Goal: Check status: Check status

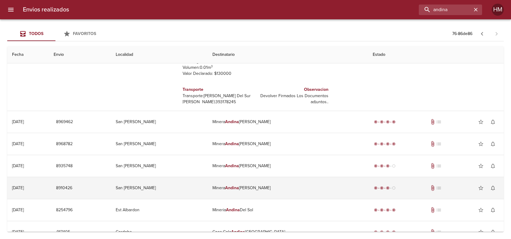
scroll to position [227, 0]
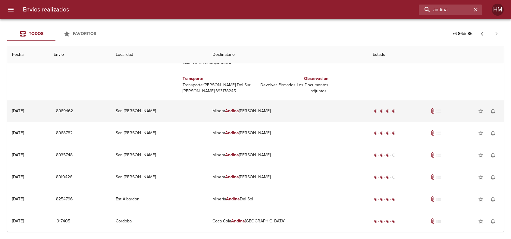
click at [269, 108] on td "[PERSON_NAME]" at bounding box center [288, 111] width 160 height 22
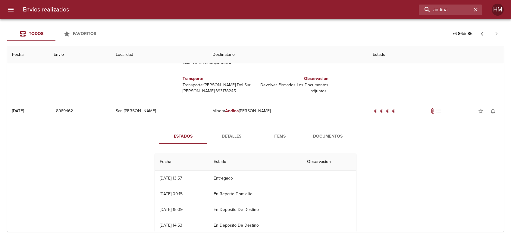
click at [329, 136] on span "Documentos" at bounding box center [327, 137] width 41 height 8
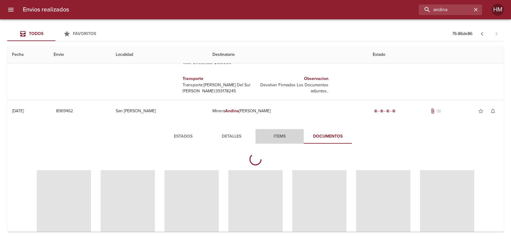
click at [288, 133] on span "Items" at bounding box center [279, 137] width 41 height 8
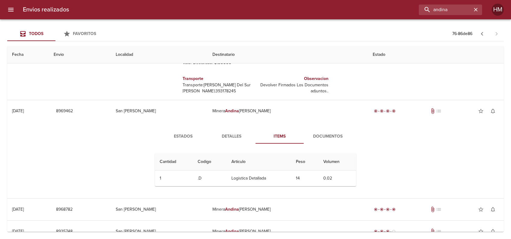
click at [237, 137] on span "Detalles" at bounding box center [231, 137] width 41 height 8
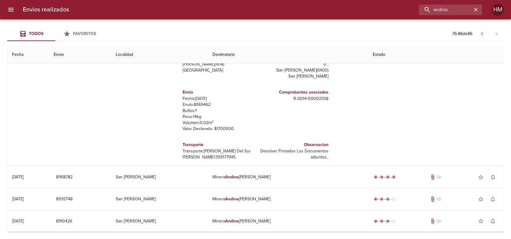
scroll to position [382, 0]
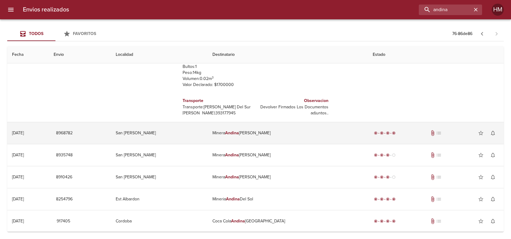
click at [280, 132] on td "[PERSON_NAME]" at bounding box center [288, 133] width 160 height 22
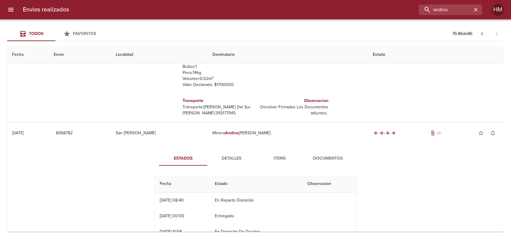
click at [238, 155] on span "Detalles" at bounding box center [231, 159] width 41 height 8
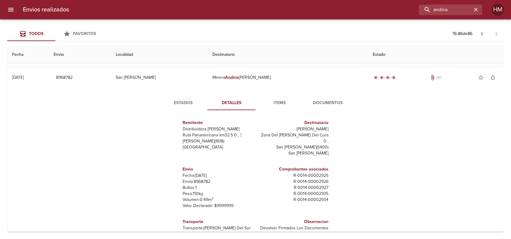
scroll to position [0, 0]
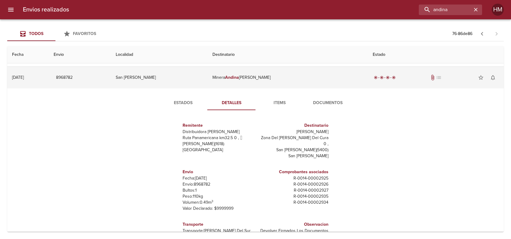
click at [252, 76] on td "[PERSON_NAME]" at bounding box center [288, 78] width 160 height 22
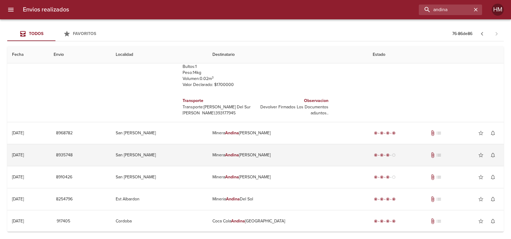
click at [255, 157] on td "[PERSON_NAME]" at bounding box center [288, 155] width 160 height 22
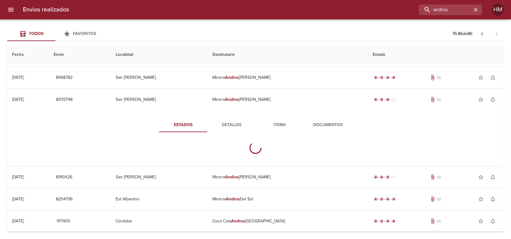
scroll to position [437, 0]
click at [231, 122] on span "Detalles" at bounding box center [231, 125] width 41 height 8
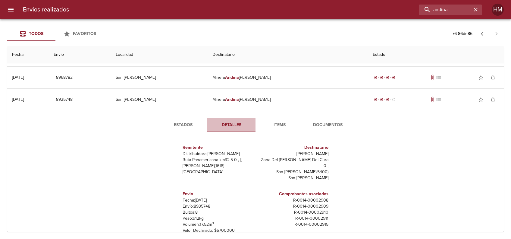
click at [231, 122] on span "Detalles" at bounding box center [231, 125] width 41 height 8
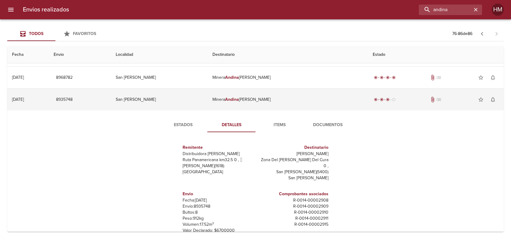
click at [158, 96] on td "San [PERSON_NAME]" at bounding box center [159, 100] width 96 height 22
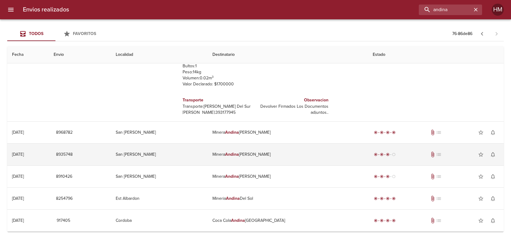
scroll to position [382, 0]
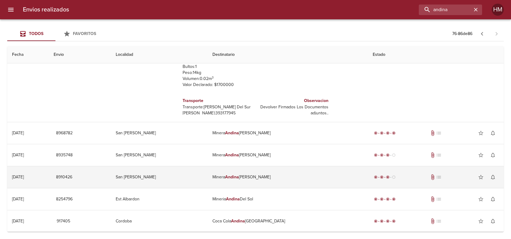
click at [168, 176] on td "San [PERSON_NAME]" at bounding box center [159, 177] width 96 height 22
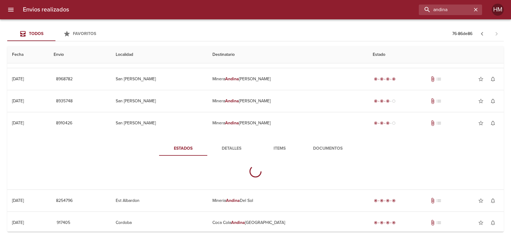
scroll to position [437, 0]
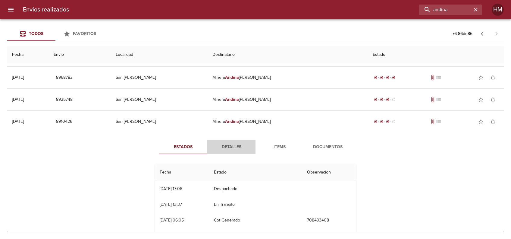
click at [219, 153] on button "Detalles" at bounding box center [231, 146] width 48 height 14
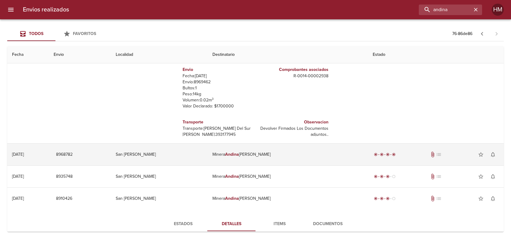
scroll to position [357, 0]
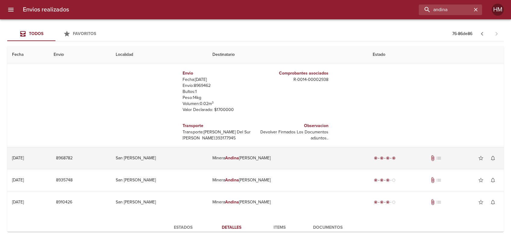
click at [262, 163] on td "[PERSON_NAME]" at bounding box center [288, 158] width 160 height 22
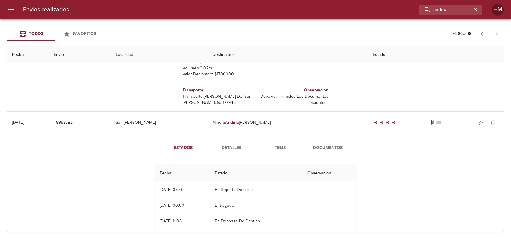
scroll to position [437, 0]
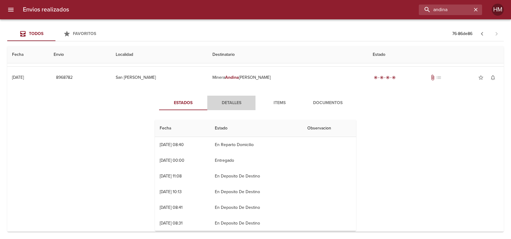
click at [231, 106] on button "Detalles" at bounding box center [231, 102] width 48 height 14
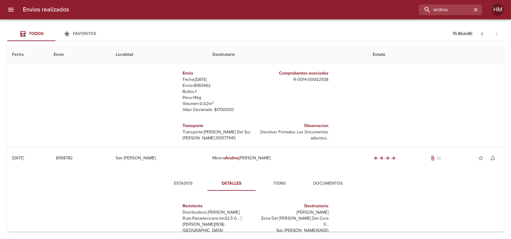
scroll to position [397, 0]
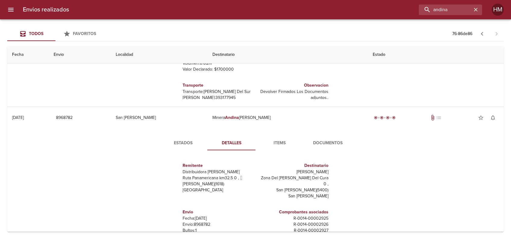
click at [323, 145] on span "Documentos" at bounding box center [327, 143] width 41 height 8
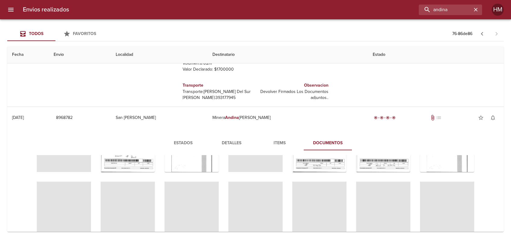
scroll to position [0, 0]
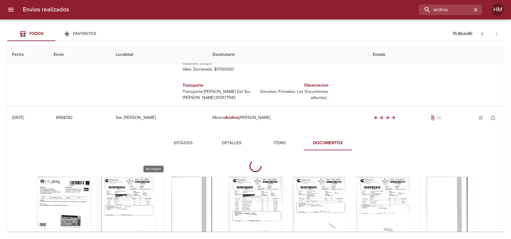
click at [91, 201] on div "Tabla de envíos del cliente" at bounding box center [64, 214] width 54 height 75
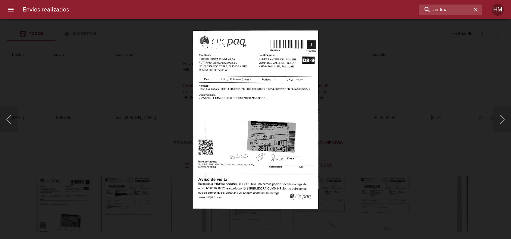
click at [242, 83] on img "Lightbox" at bounding box center [255, 119] width 125 height 178
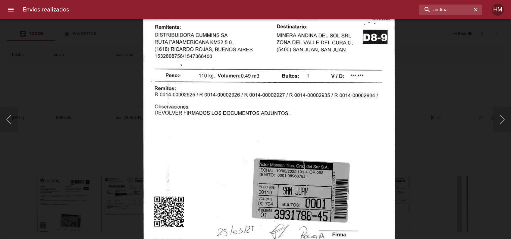
click at [430, 135] on div "Lightbox" at bounding box center [255, 119] width 511 height 239
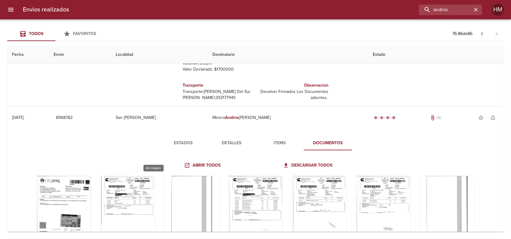
click at [155, 193] on div "Tabla de envíos del cliente" at bounding box center [128, 213] width 54 height 75
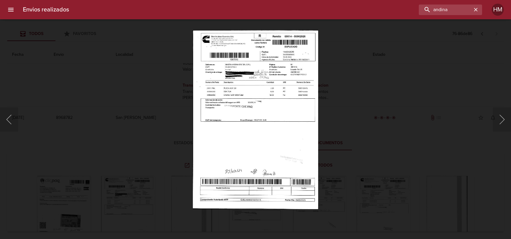
click at [246, 112] on img "Lightbox" at bounding box center [255, 119] width 125 height 178
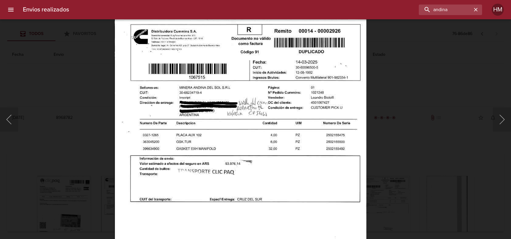
click at [337, 195] on img "Lightbox" at bounding box center [240, 198] width 252 height 358
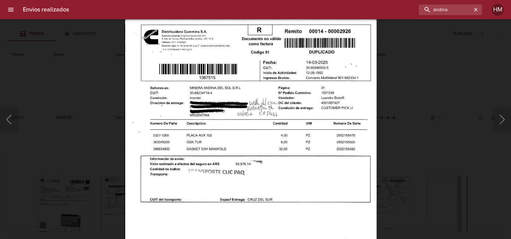
click at [425, 179] on div "Lightbox" at bounding box center [255, 119] width 511 height 239
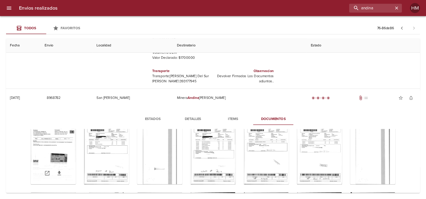
scroll to position [40, 0]
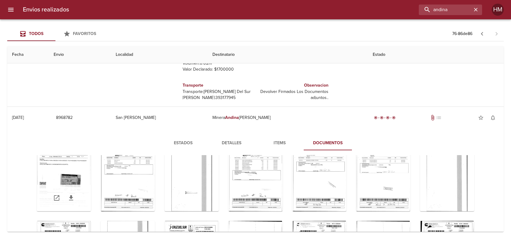
click at [91, 189] on div "Tabla de envíos del cliente" at bounding box center [64, 173] width 54 height 75
click at [91, 179] on div "Tabla de envíos del cliente" at bounding box center [64, 173] width 54 height 75
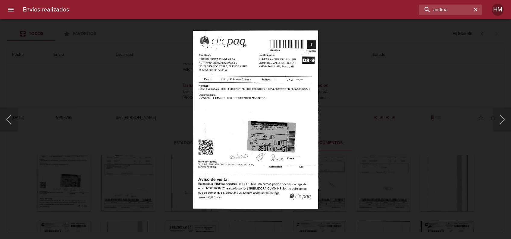
click at [266, 130] on img "Lightbox" at bounding box center [255, 119] width 125 height 178
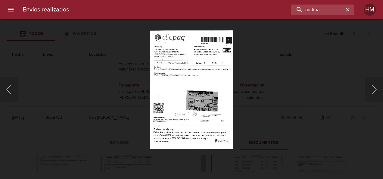
click at [300, 94] on div "Lightbox" at bounding box center [191, 89] width 383 height 179
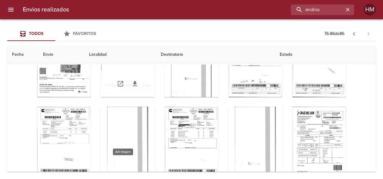
scroll to position [10, 0]
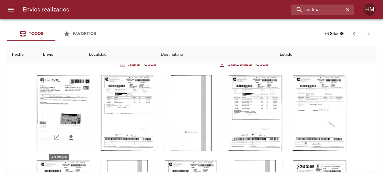
click at [56, 99] on div "Tabla de envíos del cliente" at bounding box center [64, 112] width 54 height 75
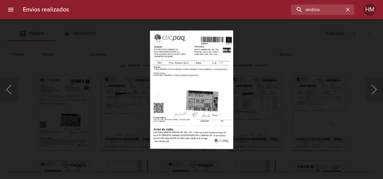
click at [174, 79] on img "Lightbox" at bounding box center [191, 89] width 83 height 119
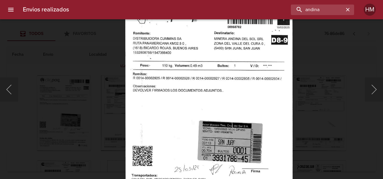
click at [269, 106] on img "Lightbox" at bounding box center [209, 119] width 168 height 238
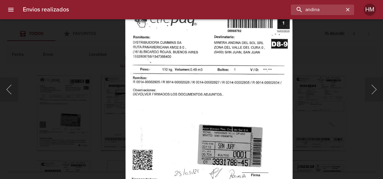
click at [305, 89] on div "Lightbox" at bounding box center [191, 89] width 383 height 179
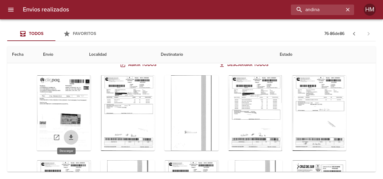
click at [69, 136] on icon "Tabla de envíos del cliente" at bounding box center [71, 137] width 4 height 5
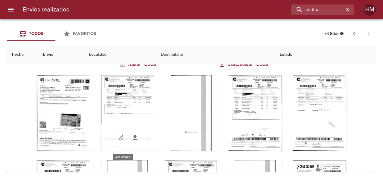
click at [121, 99] on div "Tabla de envíos del cliente" at bounding box center [128, 112] width 54 height 75
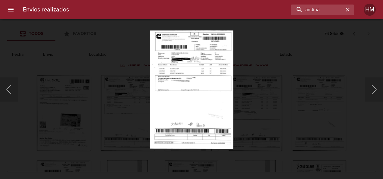
click at [214, 72] on img "Lightbox" at bounding box center [191, 89] width 83 height 119
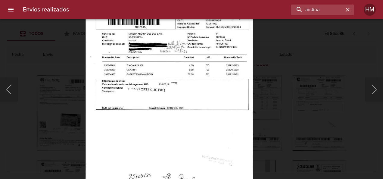
click at [290, 79] on div "Lightbox" at bounding box center [191, 89] width 383 height 179
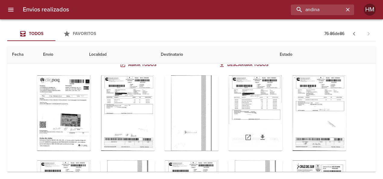
click at [248, 109] on div "Tabla de envíos del cliente" at bounding box center [255, 112] width 54 height 75
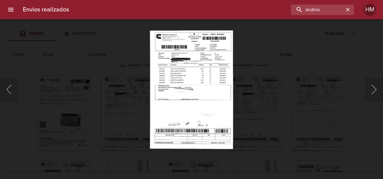
click at [198, 77] on img "Lightbox" at bounding box center [191, 89] width 83 height 119
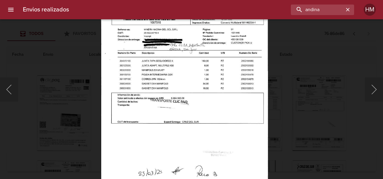
click at [299, 86] on div "Lightbox" at bounding box center [191, 89] width 383 height 179
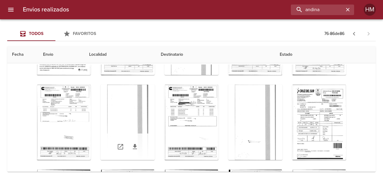
scroll to position [100, 0]
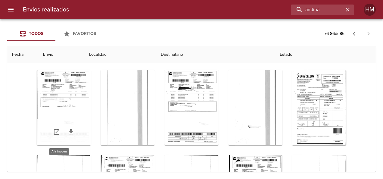
click at [53, 105] on div "Tabla de envíos del cliente" at bounding box center [64, 107] width 54 height 75
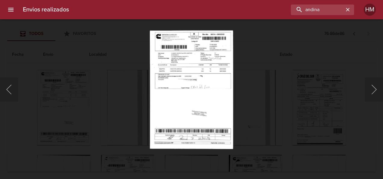
click at [260, 86] on div "Lightbox" at bounding box center [191, 89] width 383 height 179
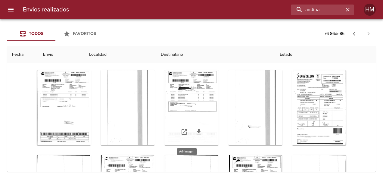
click at [169, 99] on div "Tabla de envíos del cliente" at bounding box center [191, 107] width 54 height 75
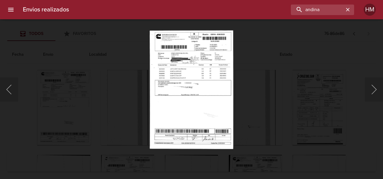
click at [208, 84] on img "Lightbox" at bounding box center [192, 89] width 84 height 119
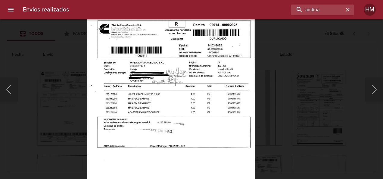
click at [219, 104] on img "Lightbox" at bounding box center [171, 135] width 168 height 238
click at [281, 98] on div "Lightbox" at bounding box center [191, 89] width 383 height 179
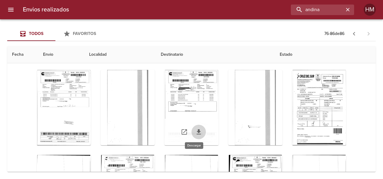
click at [195, 128] on icon "Tabla de envíos del cliente" at bounding box center [198, 131] width 7 height 7
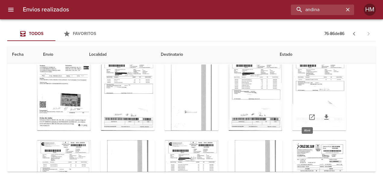
scroll to position [60, 0]
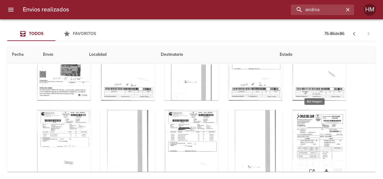
click at [310, 132] on div "Tabla de envíos del cliente" at bounding box center [319, 147] width 54 height 75
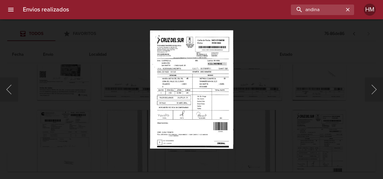
click at [214, 97] on img "Lightbox" at bounding box center [191, 89] width 83 height 119
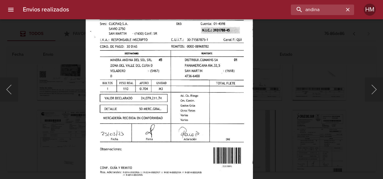
click at [314, 106] on div "Lightbox" at bounding box center [191, 89] width 383 height 179
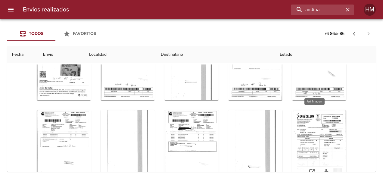
click at [301, 120] on div "Tabla de envíos del cliente" at bounding box center [319, 147] width 54 height 75
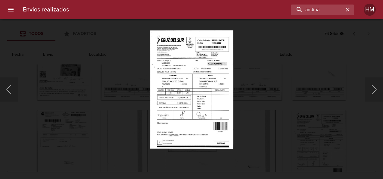
click at [182, 77] on img "Lightbox" at bounding box center [191, 89] width 83 height 119
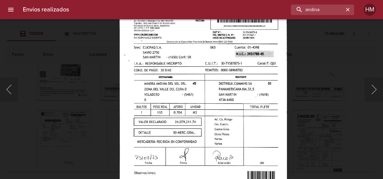
click at [223, 82] on img "Lightbox" at bounding box center [202, 105] width 167 height 238
click at [305, 36] on div "Lightbox" at bounding box center [191, 89] width 383 height 179
